Goal: Task Accomplishment & Management: Manage account settings

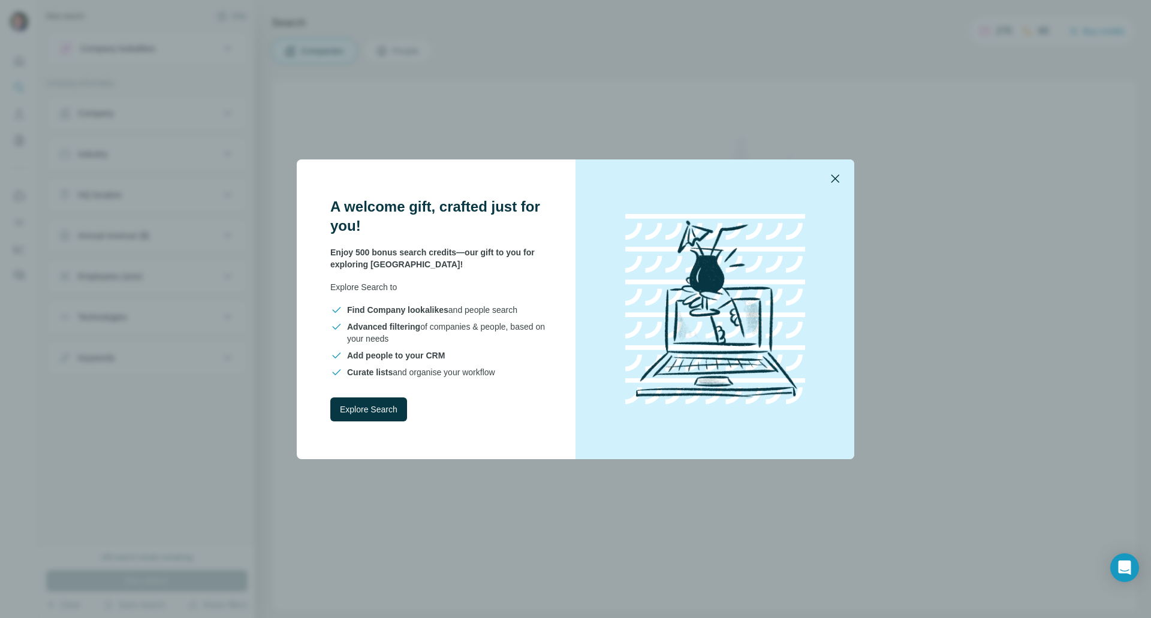
click at [837, 179] on icon "button" at bounding box center [835, 178] width 14 height 14
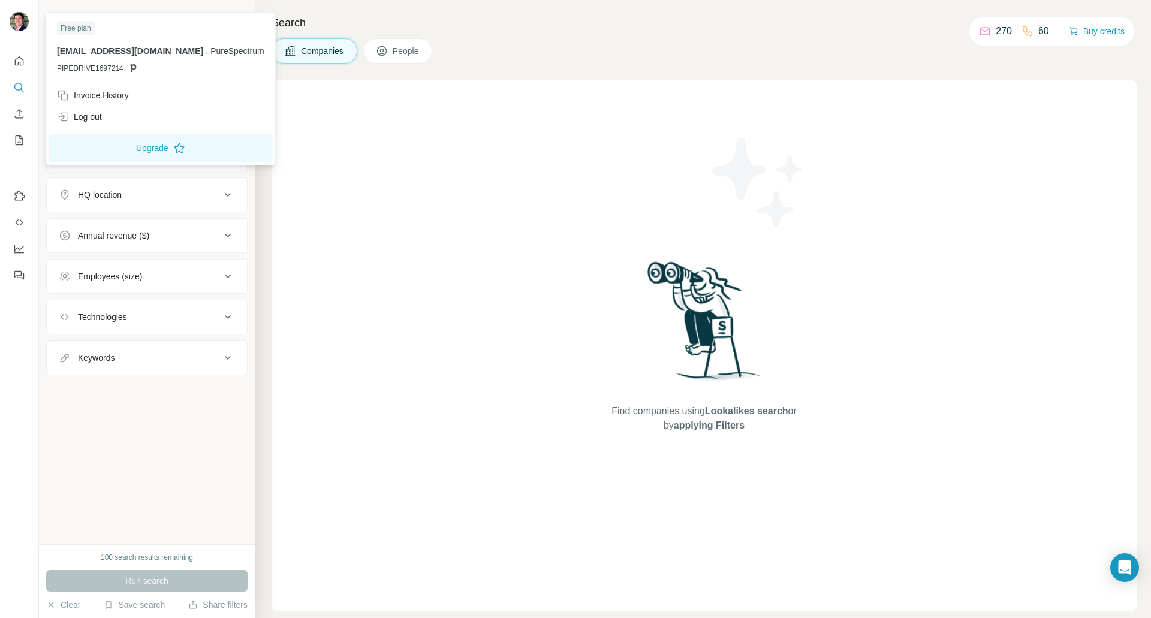
click at [21, 17] on img at bounding box center [19, 21] width 19 height 19
click at [92, 97] on div "Invoice History" at bounding box center [93, 95] width 72 height 12
click at [23, 61] on icon "Quick start" at bounding box center [19, 60] width 9 height 9
